Goal: Information Seeking & Learning: Check status

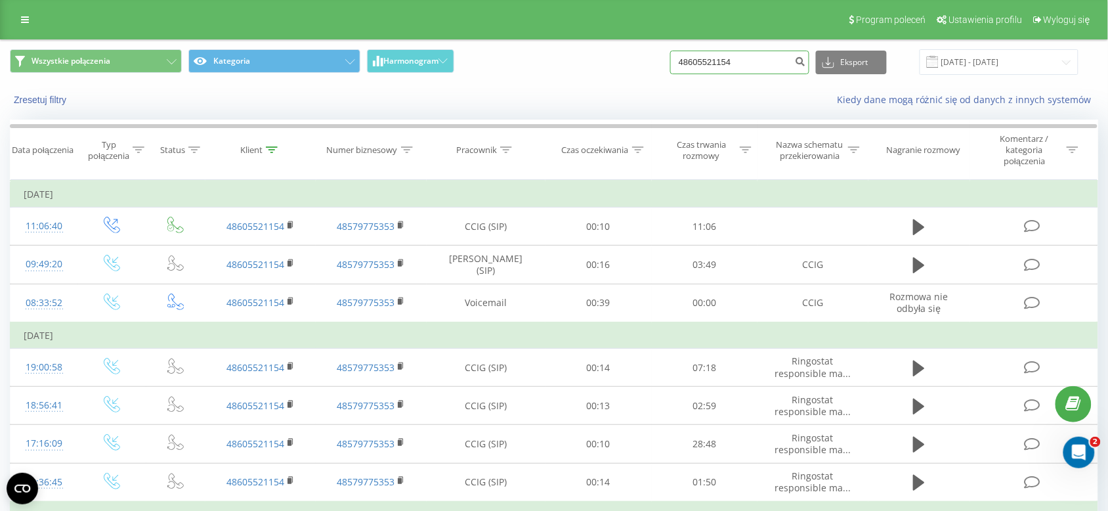
click at [719, 58] on input "48605521154" at bounding box center [739, 63] width 139 height 24
paste input "691534709"
type input "691534709"
click at [806, 63] on icon "submit" at bounding box center [800, 60] width 11 height 8
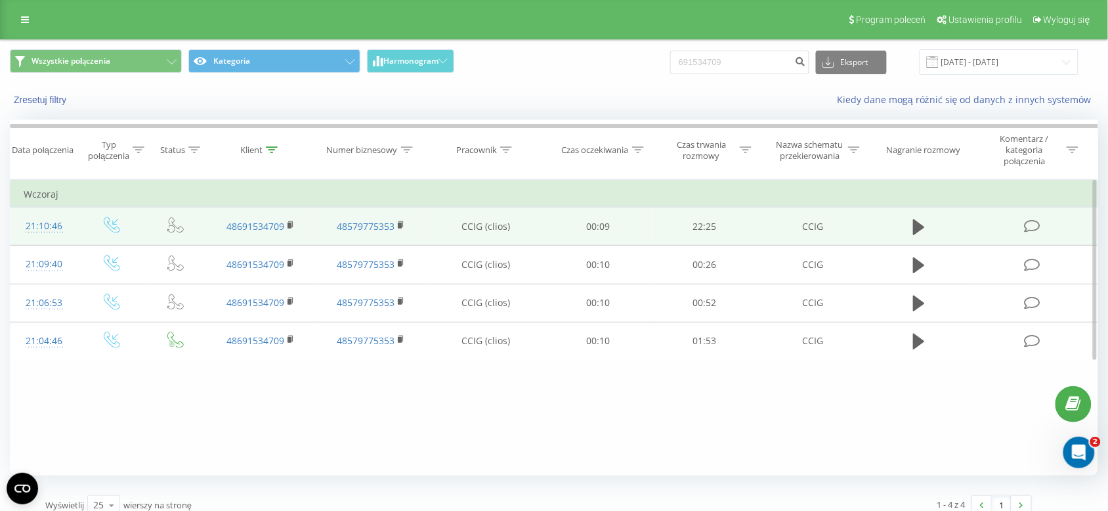
click at [911, 238] on span at bounding box center [919, 232] width 20 height 12
click at [911, 228] on button at bounding box center [919, 227] width 20 height 20
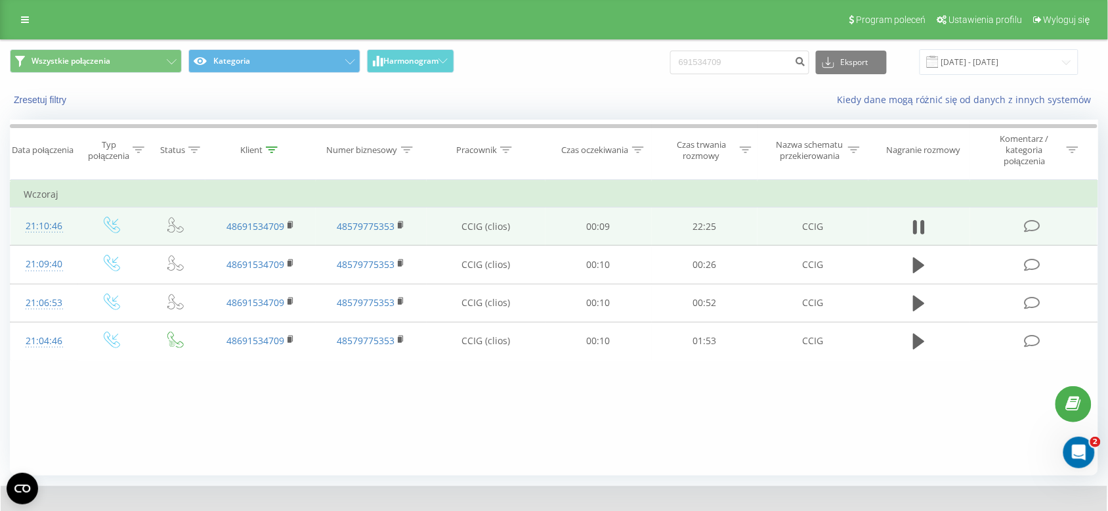
scroll to position [64, 0]
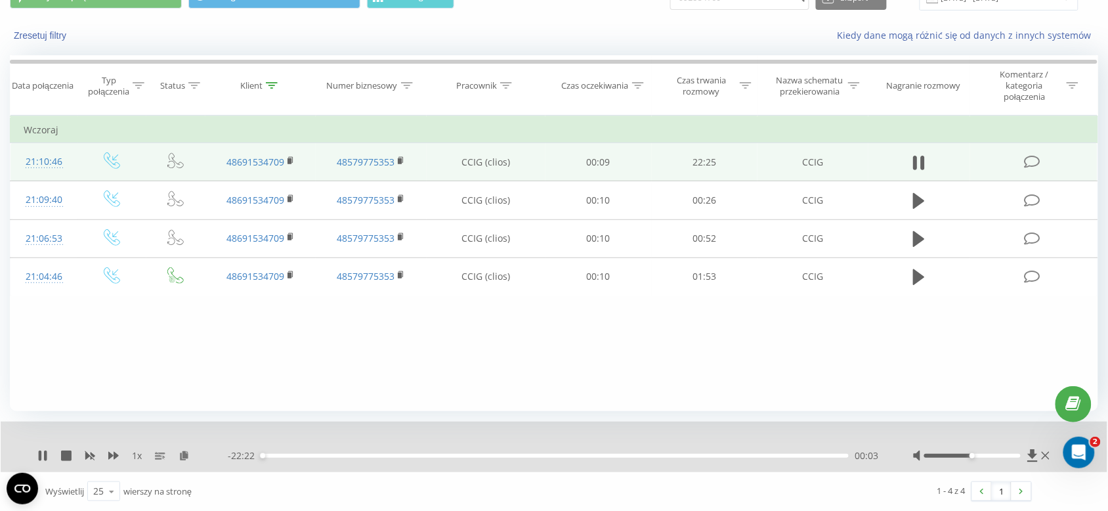
click at [376, 458] on div "- 22:22 00:03 00:03" at bounding box center [554, 455] width 652 height 13
click at [372, 452] on div "- 22:21 00:03 00:03" at bounding box center [554, 455] width 652 height 13
click at [370, 457] on div "00:04" at bounding box center [554, 456] width 587 height 4
click at [280, 457] on div "00:44" at bounding box center [554, 456] width 587 height 4
click at [268, 456] on div "00:47" at bounding box center [554, 456] width 587 height 4
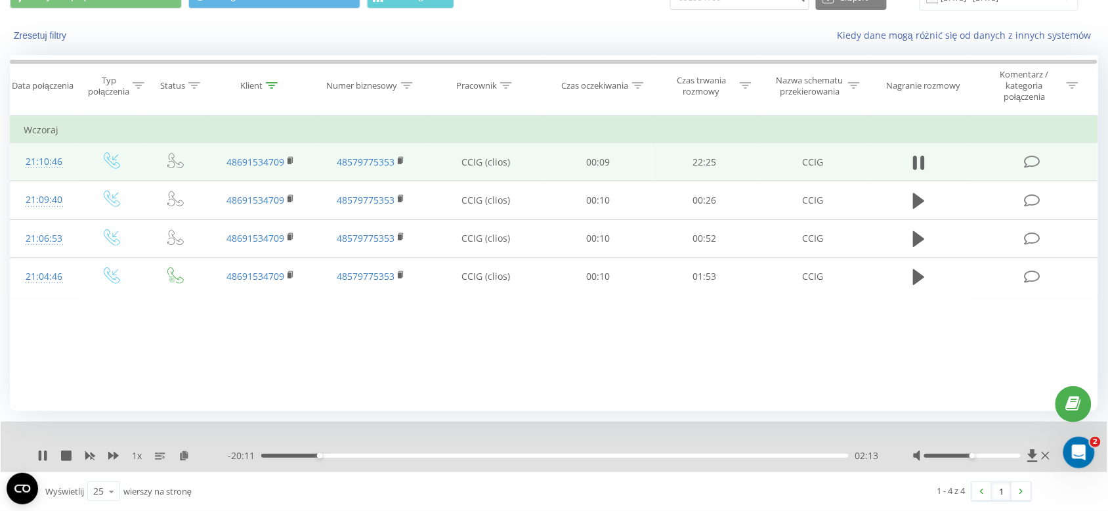
click at [125, 455] on div "1 x" at bounding box center [132, 455] width 190 height 13
click at [112, 454] on icon at bounding box center [113, 455] width 11 height 11
click at [1002, 454] on div at bounding box center [972, 456] width 96 height 4
click at [118, 458] on icon at bounding box center [113, 455] width 11 height 11
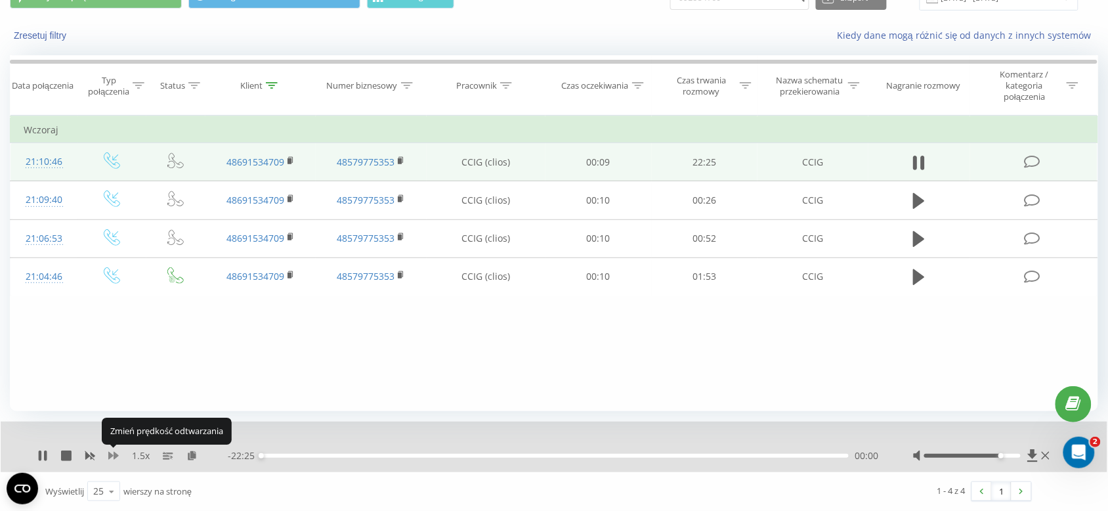
click at [117, 453] on icon at bounding box center [113, 455] width 11 height 11
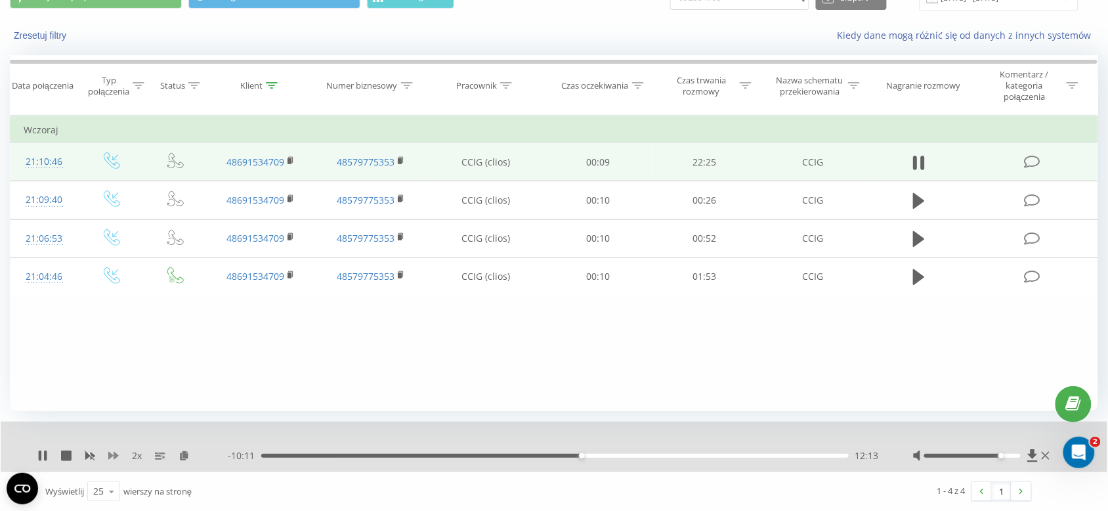
click at [116, 454] on icon at bounding box center [113, 456] width 11 height 8
click at [561, 461] on div "- 10:08 12:16 12:16" at bounding box center [554, 455] width 652 height 13
click at [560, 454] on div "12:17" at bounding box center [554, 456] width 587 height 4
click at [46, 457] on icon at bounding box center [45, 455] width 3 height 11
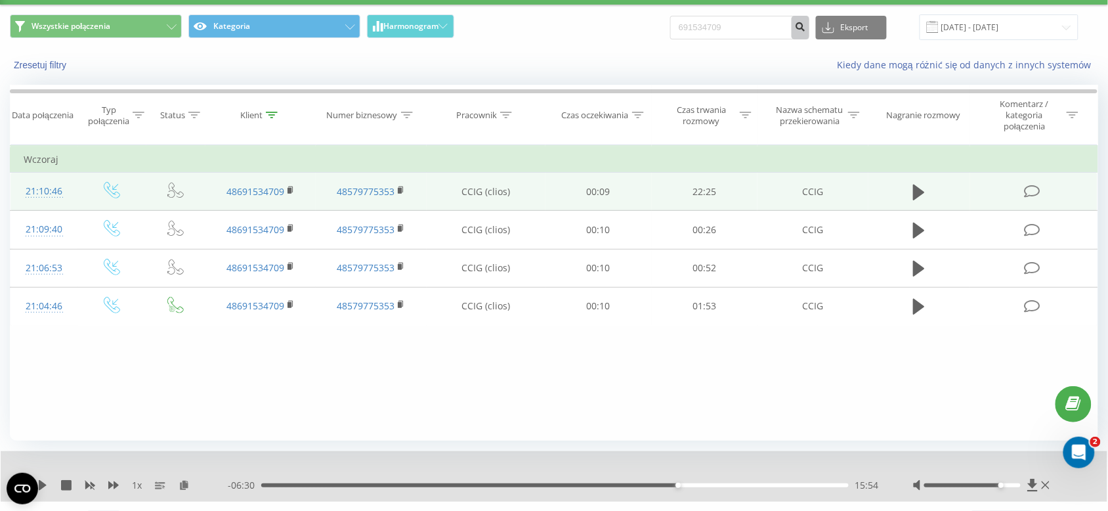
scroll to position [0, 0]
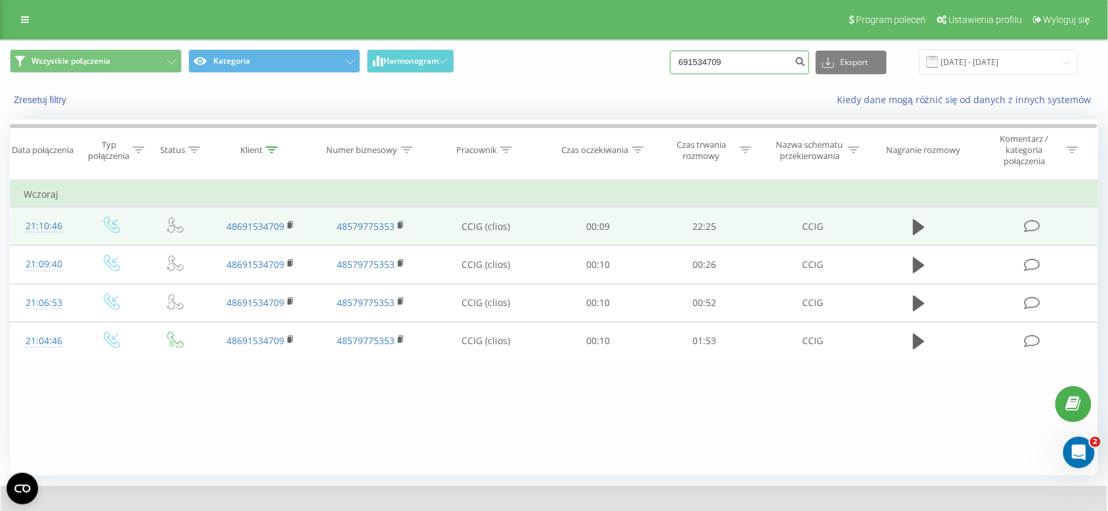
click at [740, 54] on input "691534709" at bounding box center [739, 63] width 139 height 24
